Goal: Task Accomplishment & Management: Use online tool/utility

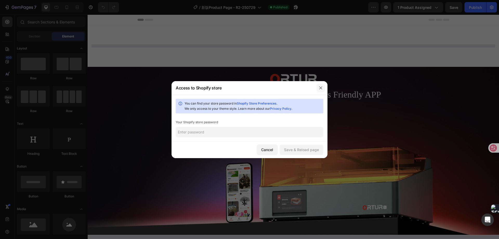
click at [321, 88] on icon "button" at bounding box center [320, 88] width 4 height 4
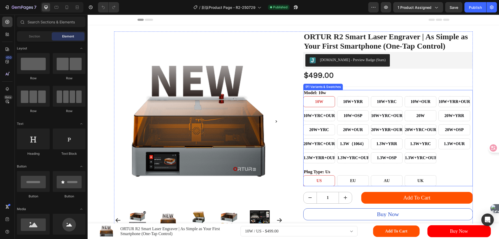
click at [367, 143] on div "10W 10W 10W 10W+YRR 10W+YRR 10W+YRR 10W+YRC 10W+YRC 10W+YRC 10W+OUR 10W+OUR 10W…" at bounding box center [387, 129] width 169 height 67
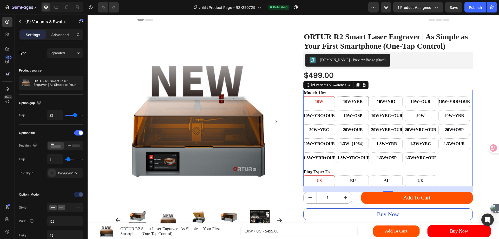
click at [352, 104] on span "10W+YRR" at bounding box center [353, 101] width 20 height 4
click at [337, 96] on input "10W+YRR 10W+YRR 10W+YRR" at bounding box center [337, 96] width 0 height 0
radio input "true"
select select "[CREDIT_CARD_NUMBER]"
click at [316, 104] on span "10W" at bounding box center [319, 101] width 8 height 4
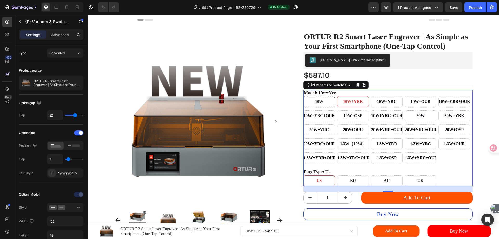
click at [303, 96] on input "10W 10W 10W" at bounding box center [303, 96] width 0 height 0
radio input "true"
select select "566829836489065602"
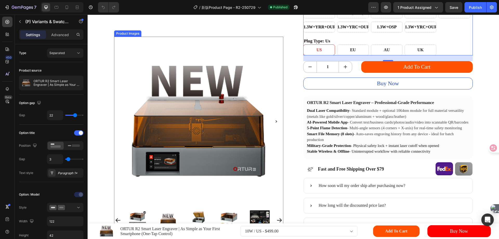
scroll to position [130, 0]
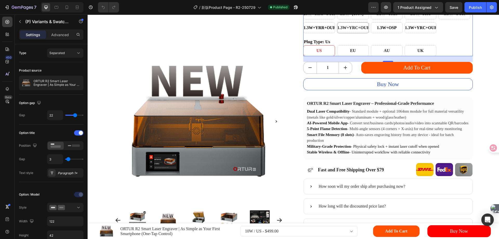
click at [351, 30] on span "1.3W+YRC+OUR" at bounding box center [353, 27] width 32 height 4
click at [337, 22] on input "1.3W+YRC+OUR 1.3W+YRC+OUR 1.3W+YRC+OUR" at bounding box center [337, 22] width 0 height 0
radio input "true"
select select "581726264837211116"
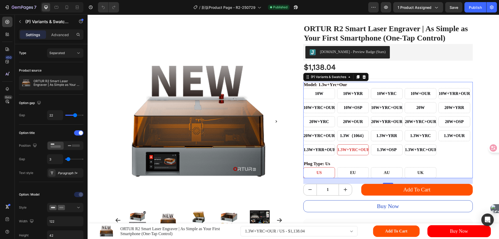
scroll to position [0, 0]
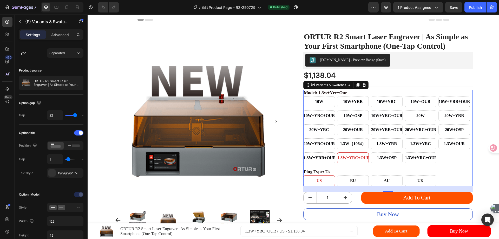
click at [345, 136] on div "1.3W（1064）" at bounding box center [352, 132] width 23 height 7
click at [337, 138] on input "1.3W（1064） 1.3W（1064） 1.3W（1064）" at bounding box center [337, 138] width 0 height 0
radio input "true"
select select "581726264841077740"
click at [344, 146] on span "1.3W（1064）" at bounding box center [353, 143] width 26 height 4
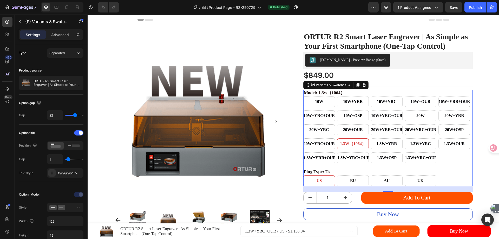
click at [337, 138] on input "1.3W（1064） 1.3W（1064） 1.3W（1064）" at bounding box center [337, 138] width 0 height 0
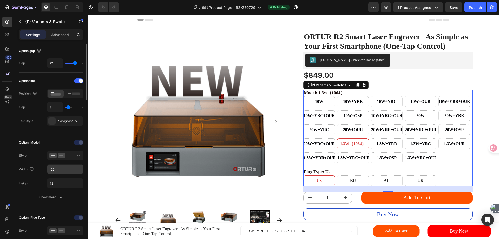
scroll to position [78, 0]
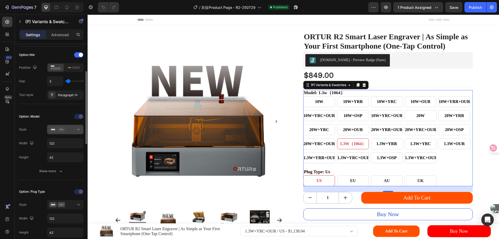
click at [74, 129] on div at bounding box center [65, 129] width 32 height 5
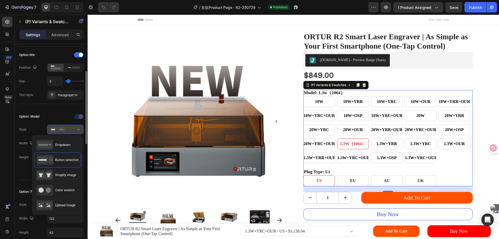
click at [74, 129] on div at bounding box center [65, 129] width 32 height 5
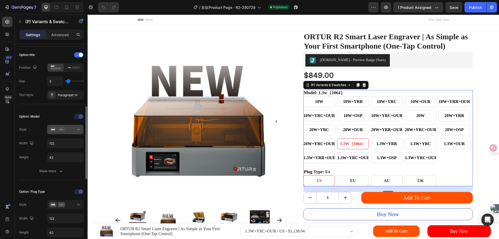
scroll to position [104, 0]
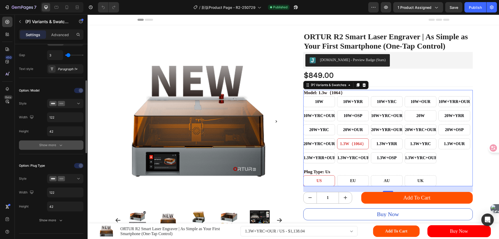
click at [60, 143] on icon "button" at bounding box center [60, 144] width 5 height 5
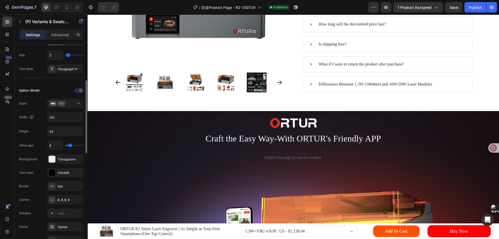
scroll to position [234, 0]
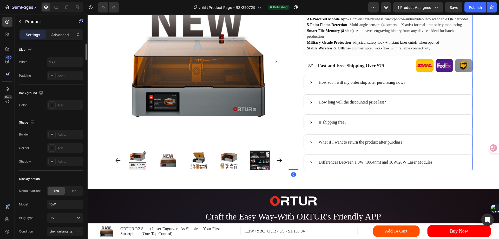
scroll to position [0, 0]
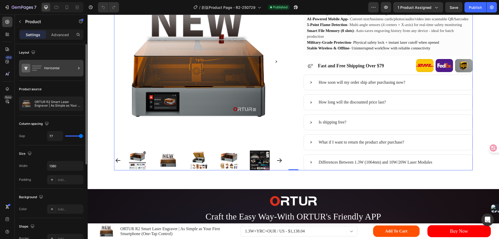
click at [71, 69] on div "Horizontal" at bounding box center [60, 68] width 32 height 12
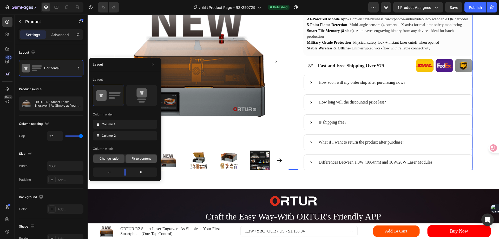
click at [143, 161] on div "Fit to content" at bounding box center [140, 158] width 31 height 8
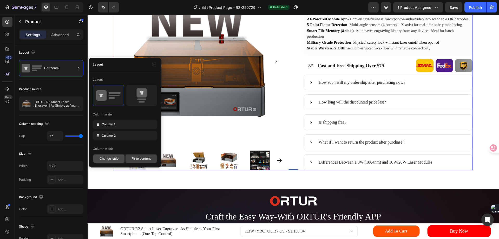
click at [113, 158] on span "Change ratio" at bounding box center [108, 158] width 19 height 5
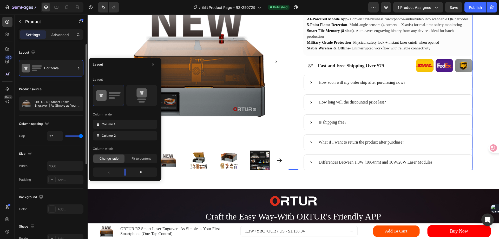
click at [60, 115] on div "Layout Horizontal" at bounding box center [51, 130] width 64 height 30
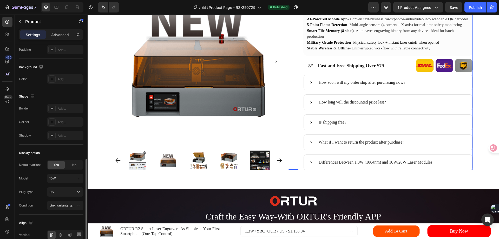
scroll to position [155, 0]
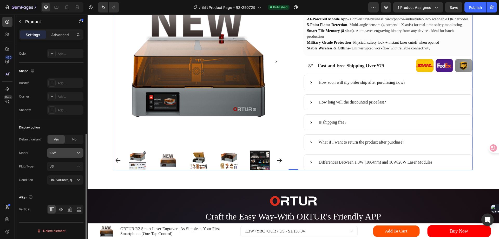
click at [67, 153] on div "10W" at bounding box center [61, 152] width 25 height 5
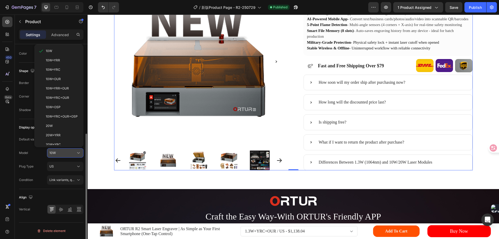
click at [67, 153] on div "10W" at bounding box center [61, 152] width 25 height 5
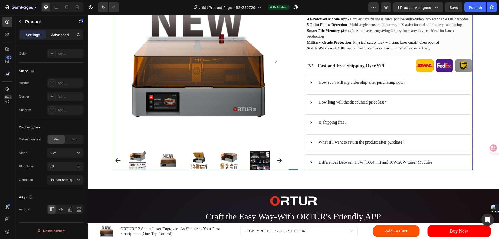
click at [60, 35] on p "Advanced" at bounding box center [60, 34] width 18 height 5
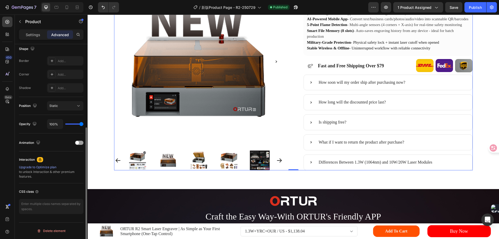
scroll to position [137, 0]
click at [22, 23] on button "button" at bounding box center [20, 21] width 8 height 8
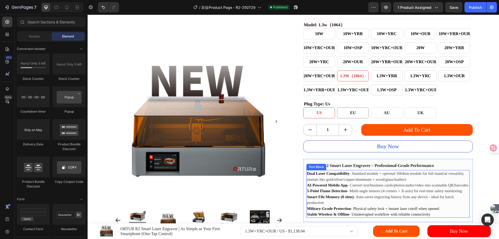
scroll to position [52, 0]
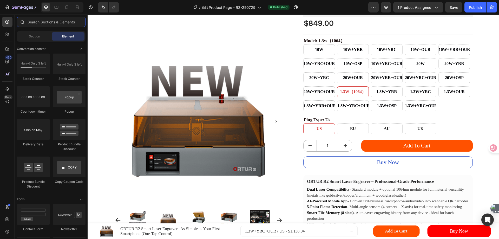
click at [32, 21] on input "text" at bounding box center [51, 22] width 69 height 10
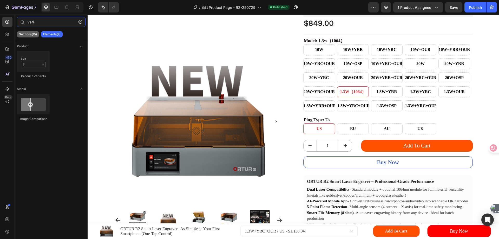
type input "vari"
click at [29, 36] on p "Sections(15)" at bounding box center [28, 34] width 18 height 4
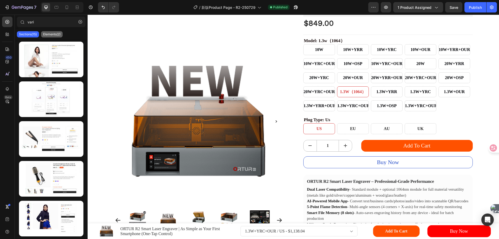
click at [61, 36] on div "Elements(2)" at bounding box center [52, 34] width 22 height 6
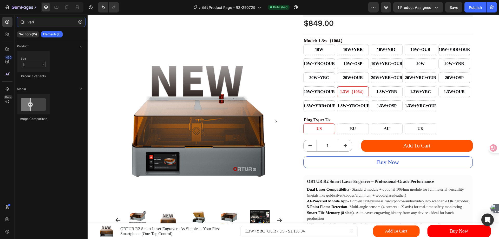
click at [44, 23] on input "vari" at bounding box center [51, 22] width 69 height 10
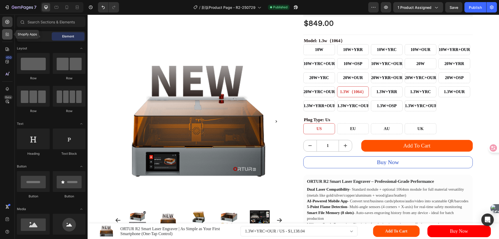
click at [5, 34] on icon at bounding box center [7, 34] width 5 height 5
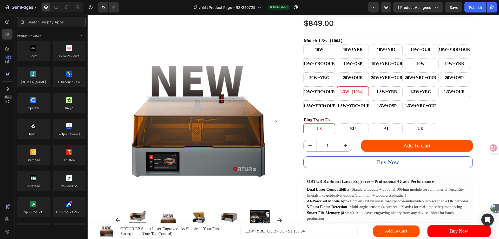
click at [51, 23] on input "text" at bounding box center [51, 22] width 69 height 10
paste input "vari"
type input "vari"
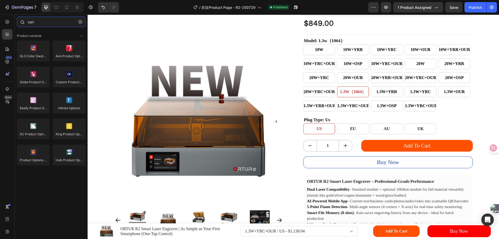
click at [49, 23] on input "vari" at bounding box center [51, 22] width 69 height 10
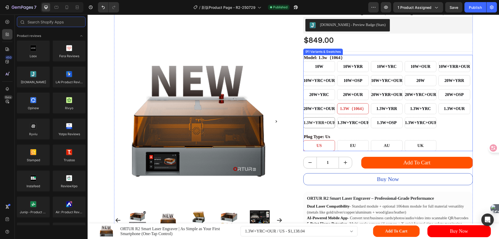
scroll to position [26, 0]
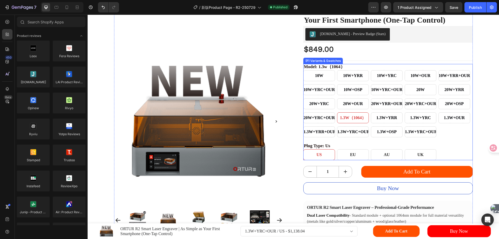
click at [337, 81] on div "10W+YRR" at bounding box center [353, 75] width 32 height 11
click at [337, 70] on input "10W+YRR 10W+YRR 10W+YRR" at bounding box center [337, 70] width 0 height 0
radio input "true"
select select "[CREDIT_CARD_NUMBER]"
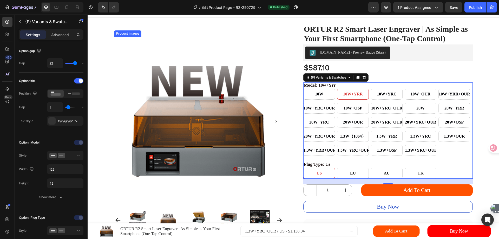
scroll to position [0, 0]
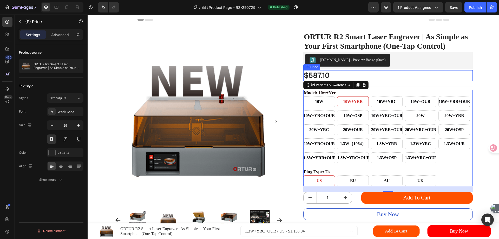
click at [391, 80] on div "$587.10 (P) Price (P) Price" at bounding box center [387, 75] width 169 height 10
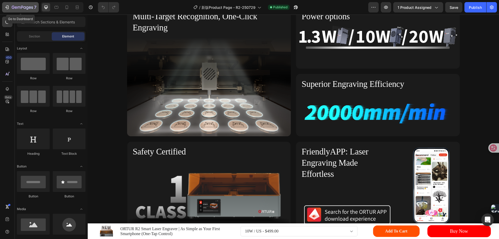
click at [8, 8] on icon "button" at bounding box center [7, 7] width 2 height 4
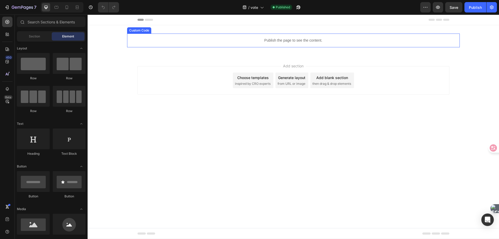
click at [269, 41] on p "Publish the page to see the content." at bounding box center [293, 40] width 332 height 5
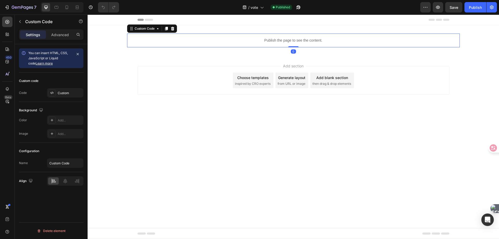
click at [269, 41] on p "Publish the page to see the content." at bounding box center [293, 40] width 332 height 5
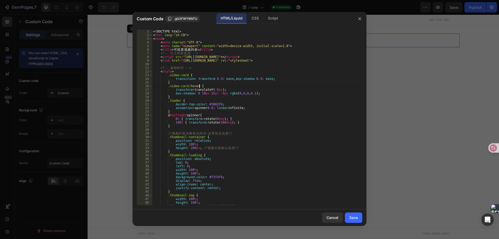
click at [250, 85] on div "<! DOCTYPE html > < html lang = "zh-CN" > < head > < meta charset = "UTF-8" > <…" at bounding box center [255, 121] width 206 height 183
type textarea "</html>"
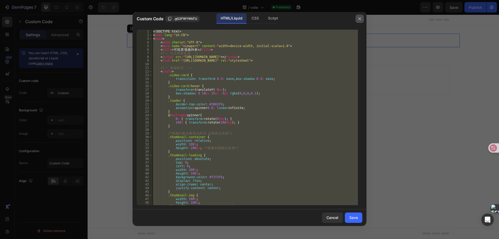
click at [360, 18] on icon "button" at bounding box center [359, 18] width 3 height 3
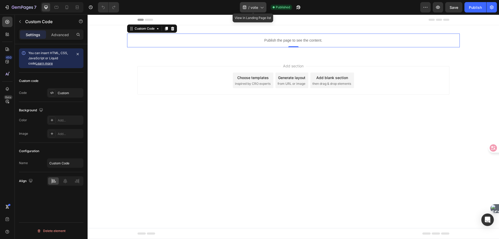
click at [263, 7] on icon at bounding box center [261, 7] width 5 height 5
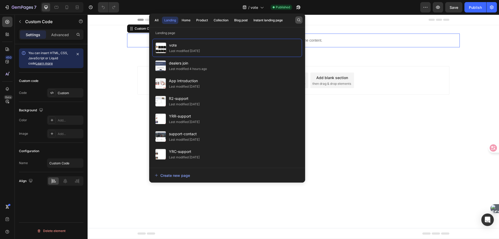
click at [299, 19] on icon "button" at bounding box center [299, 20] width 4 height 4
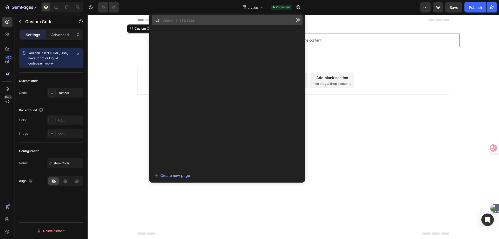
click at [211, 21] on input "text" at bounding box center [227, 20] width 151 height 10
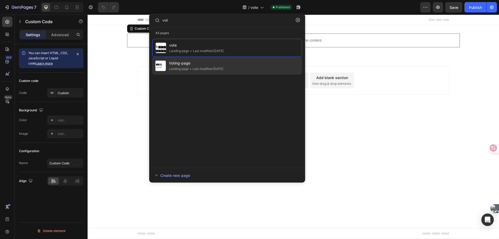
type input "vot"
click at [180, 68] on div "Landing page" at bounding box center [179, 68] width 20 height 5
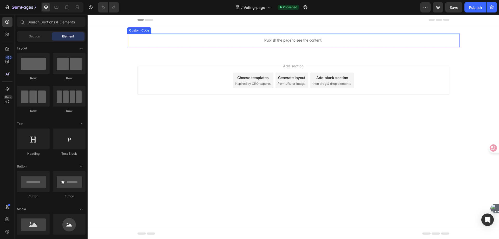
click at [240, 40] on p "Publish the page to see the content." at bounding box center [293, 40] width 332 height 5
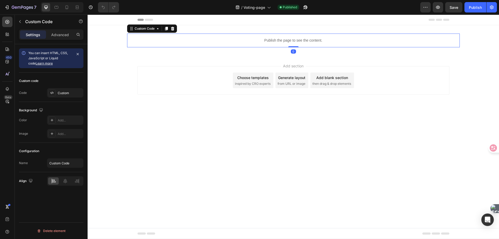
click at [240, 40] on p "Publish the page to see the content." at bounding box center [293, 40] width 332 height 5
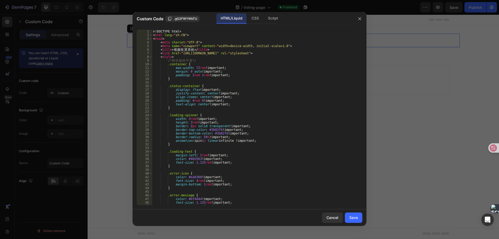
click at [225, 76] on div "<! DOCTYPE html > < html lang = "zh-CN" > < head > < meta charset = "UTF-8" > <…" at bounding box center [255, 121] width 206 height 183
type textarea "</html>"
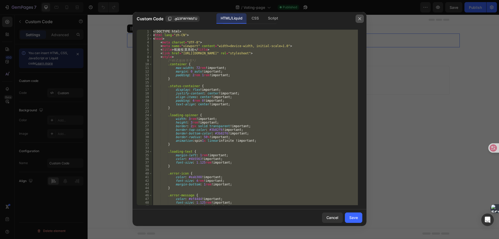
click at [362, 17] on button "button" at bounding box center [359, 19] width 8 height 8
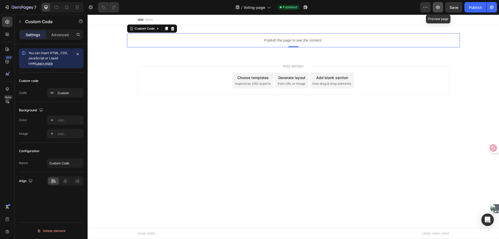
click at [439, 8] on icon "button" at bounding box center [438, 7] width 4 height 3
click at [439, 6] on icon "button" at bounding box center [438, 7] width 4 height 3
click at [439, 7] on icon "button" at bounding box center [438, 7] width 4 height 3
click at [6, 6] on icon "button" at bounding box center [6, 7] width 5 height 5
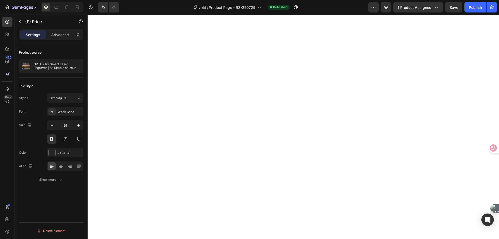
select select "[CREDIT_CARD_NUMBER]"
